Goal: Task Accomplishment & Management: Manage account settings

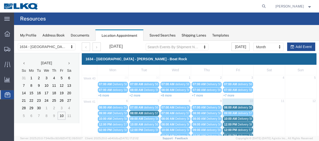
scroll to position [50, 0]
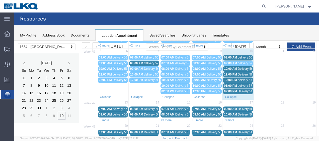
click at [244, 57] on span "delivery 56924460" at bounding box center [250, 58] width 24 height 4
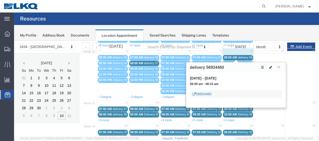
click at [200, 93] on link "56924460" at bounding box center [201, 94] width 19 height 5
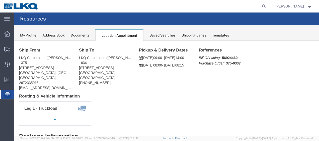
scroll to position [0, 0]
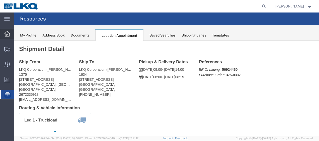
click at [6, 32] on icon at bounding box center [8, 34] width 6 height 6
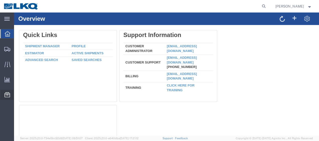
click at [0, 0] on span "Location Appointment" at bounding box center [0, 0] width 0 height 0
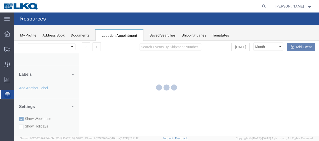
select select "28712"
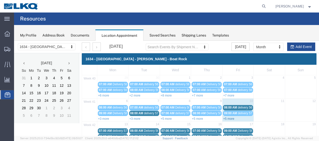
click at [226, 117] on link "+5 more" at bounding box center [228, 119] width 11 height 4
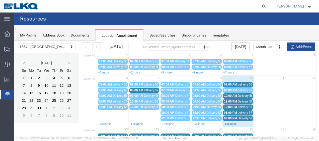
scroll to position [50, 0]
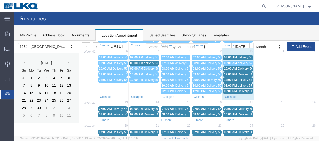
click at [249, 84] on span "delivery 57083676" at bounding box center [250, 86] width 24 height 4
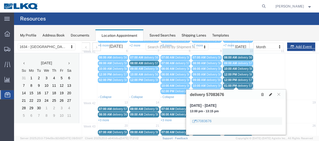
click at [272, 94] on icon at bounding box center [270, 95] width 3 height 4
select select "1"
select select
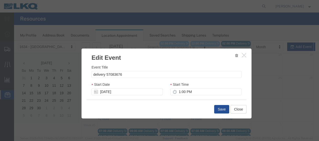
scroll to position [100, 0]
select select
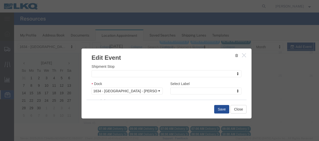
scroll to position [75, 0]
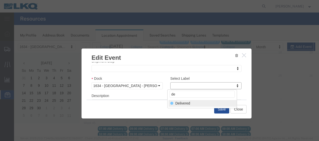
type input "de"
select select "40"
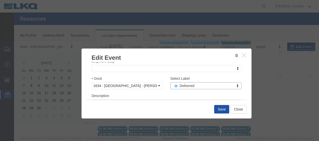
click at [220, 109] on button "Save" at bounding box center [221, 109] width 15 height 9
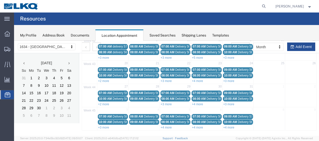
scroll to position [29, 0]
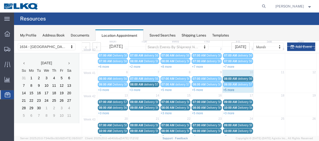
click at [226, 88] on link "+5 more" at bounding box center [228, 90] width 11 height 4
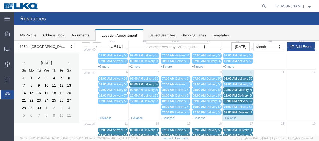
click at [244, 78] on span "delivery 56924460" at bounding box center [250, 79] width 24 height 4
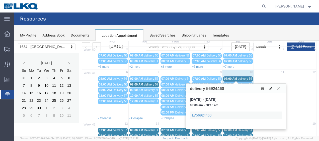
click at [272, 88] on icon at bounding box center [270, 89] width 3 height 4
select select "100"
select select "1"
select select
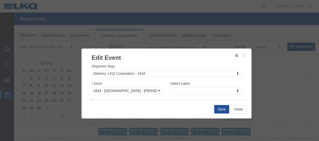
scroll to position [75, 0]
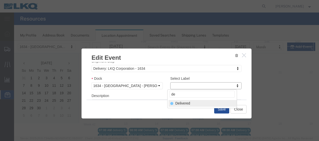
type input "de"
select select "40"
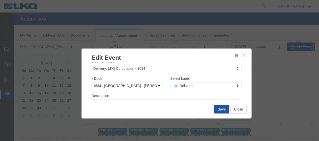
click at [219, 109] on button "Save" at bounding box center [221, 109] width 15 height 9
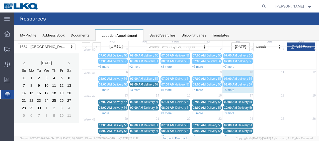
click at [224, 88] on link "+5 more" at bounding box center [228, 90] width 11 height 4
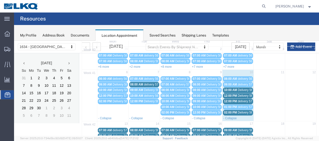
click at [240, 90] on span "Delivery 56698934" at bounding box center [250, 90] width 25 height 4
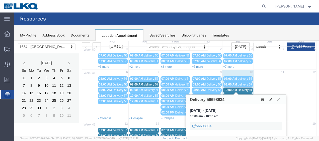
click at [241, 94] on span "Delivery 56712797" at bounding box center [250, 96] width 25 height 4
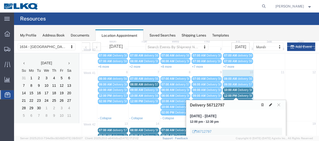
click at [271, 103] on icon at bounding box center [270, 105] width 3 height 4
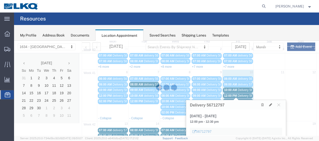
select select "100"
select select "1"
select select
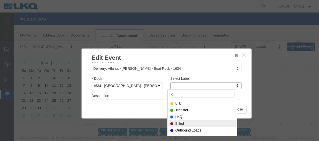
type input "de"
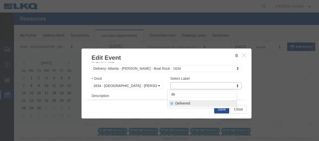
select select "40"
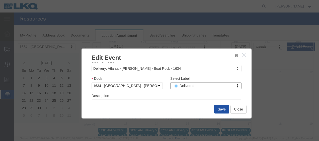
click at [223, 110] on button "Save" at bounding box center [221, 109] width 15 height 9
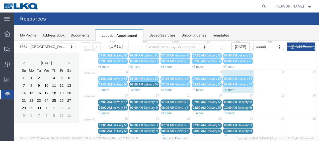
click at [225, 90] on link "+5 more" at bounding box center [228, 90] width 11 height 4
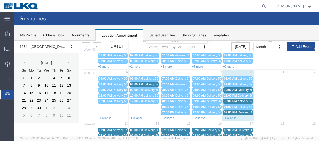
click at [244, 100] on span "delivery 57040312" at bounding box center [250, 102] width 24 height 4
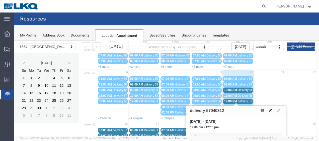
click at [271, 109] on icon at bounding box center [270, 111] width 3 height 4
select select "100"
select select "1"
select select
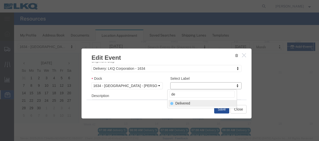
type input "de"
select select "40"
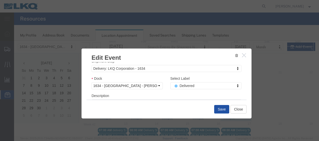
click at [220, 109] on button "Save" at bounding box center [221, 109] width 15 height 9
